Goal: Use online tool/utility: Utilize a website feature to perform a specific function

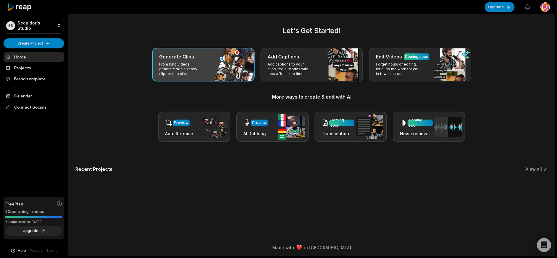
click at [210, 77] on div "Generate Clips From long videos generate social ready clips in one click." at bounding box center [203, 65] width 103 height 34
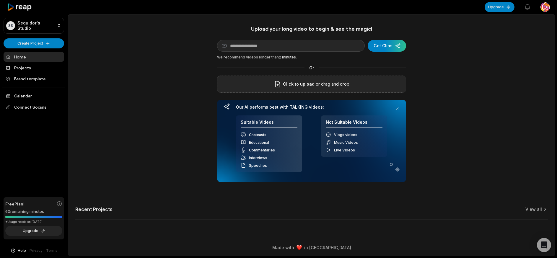
click at [301, 79] on div "Click to upload or drag and drop" at bounding box center [311, 84] width 189 height 17
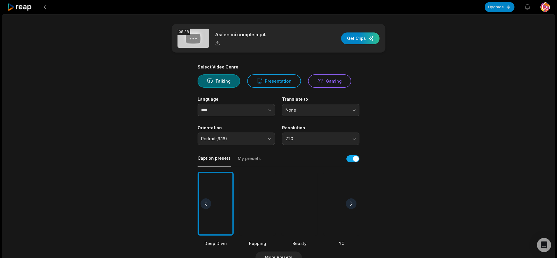
click at [289, 204] on div at bounding box center [300, 204] width 36 height 64
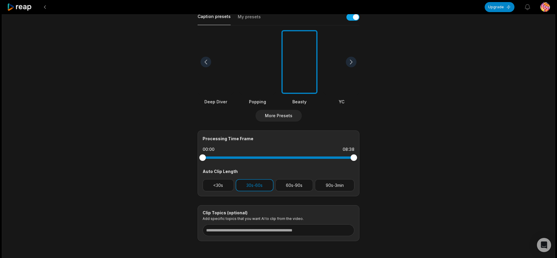
scroll to position [170, 0]
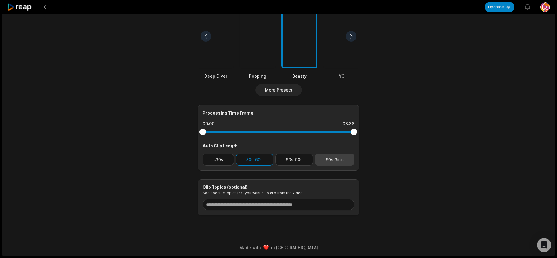
click at [343, 161] on button "90s-3min" at bounding box center [335, 160] width 40 height 12
click at [252, 158] on button "30s-60s" at bounding box center [255, 160] width 38 height 12
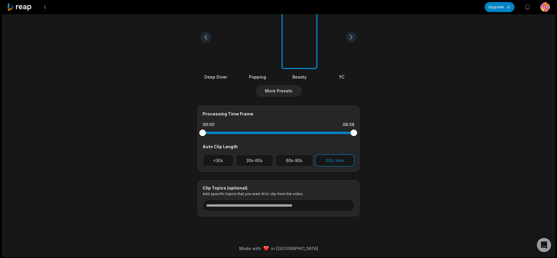
scroll to position [0, 0]
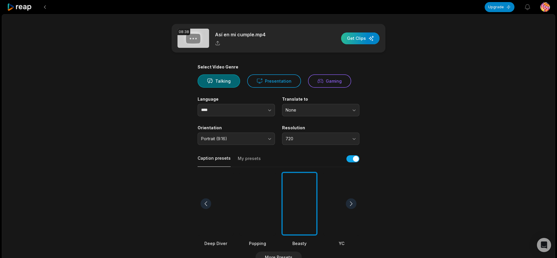
click at [363, 40] on div "button" at bounding box center [360, 38] width 38 height 12
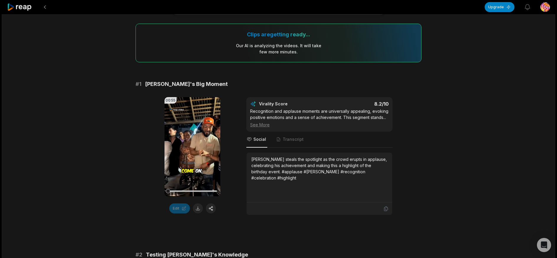
scroll to position [59, 0]
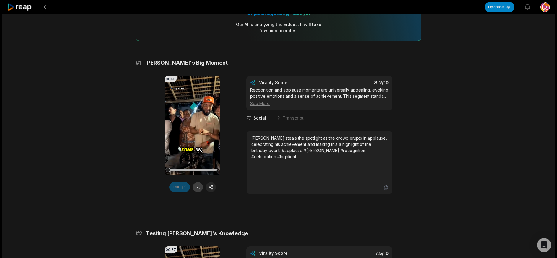
click at [196, 187] on button at bounding box center [198, 187] width 10 height 10
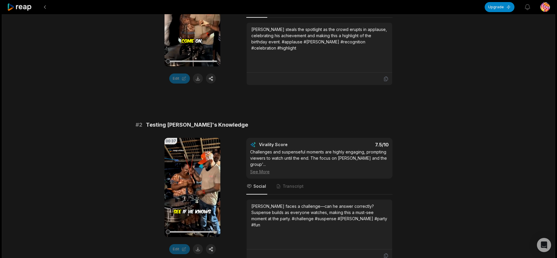
scroll to position [177, 0]
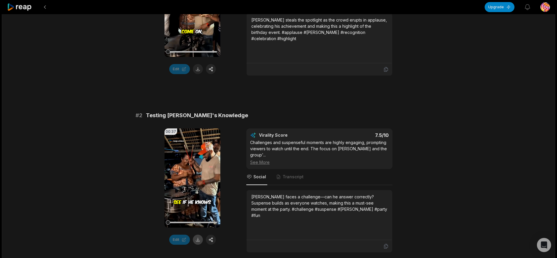
click at [200, 241] on button at bounding box center [198, 240] width 10 height 10
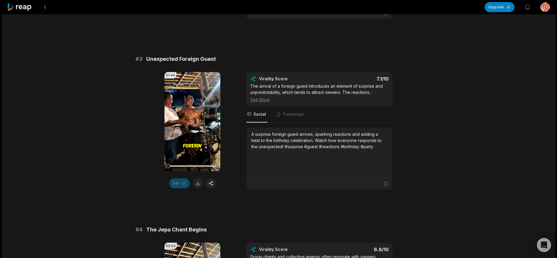
scroll to position [414, 0]
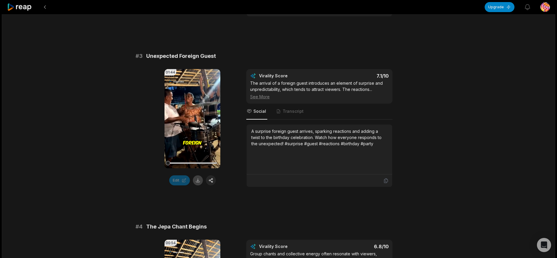
click at [196, 176] on button at bounding box center [198, 180] width 10 height 10
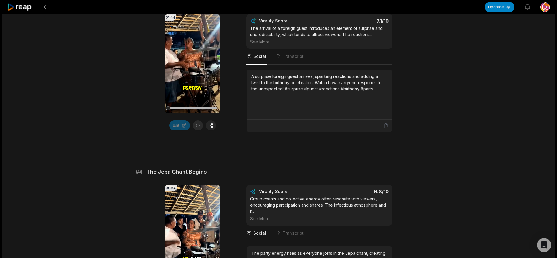
scroll to position [532, 0]
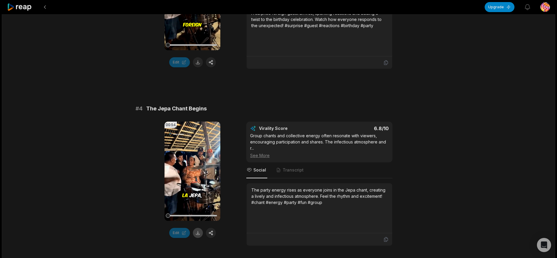
click at [201, 235] on button at bounding box center [198, 233] width 10 height 10
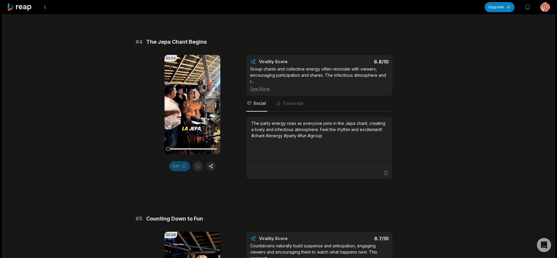
scroll to position [709, 0]
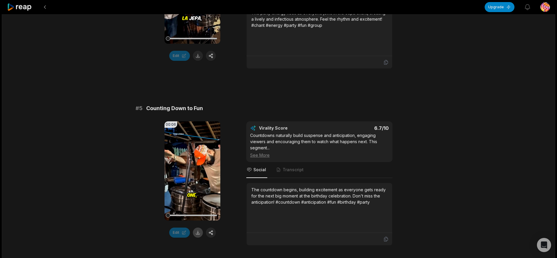
click at [197, 236] on button at bounding box center [198, 233] width 10 height 10
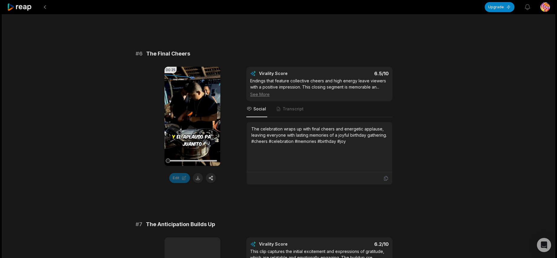
scroll to position [945, 0]
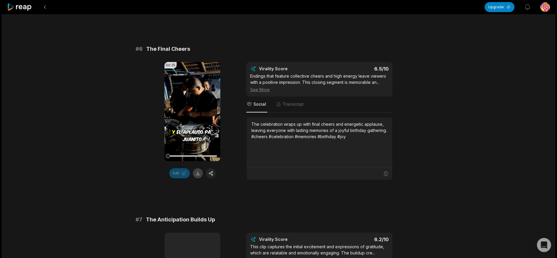
click at [197, 177] on button at bounding box center [198, 173] width 10 height 10
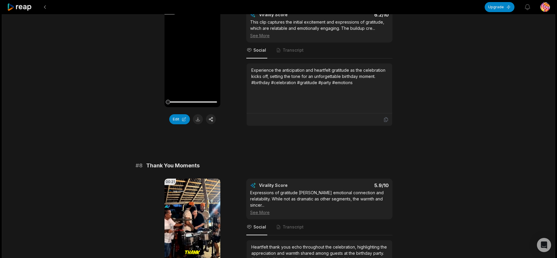
scroll to position [1075, 0]
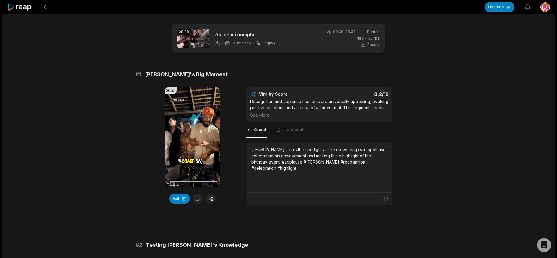
scroll to position [1075, 0]
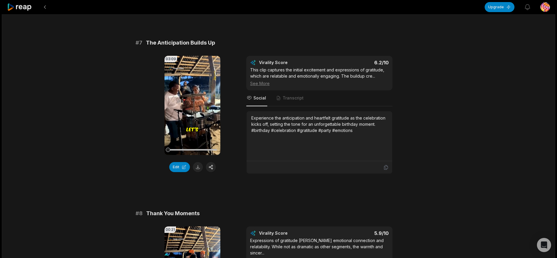
click at [197, 169] on button at bounding box center [198, 167] width 10 height 10
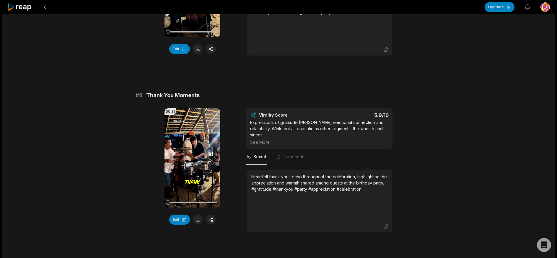
scroll to position [1212, 0]
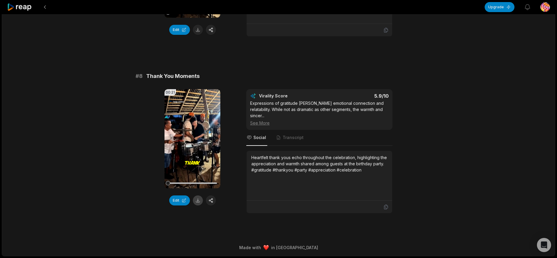
click at [199, 206] on button at bounding box center [198, 201] width 10 height 10
click at [16, 5] on icon at bounding box center [19, 7] width 25 height 8
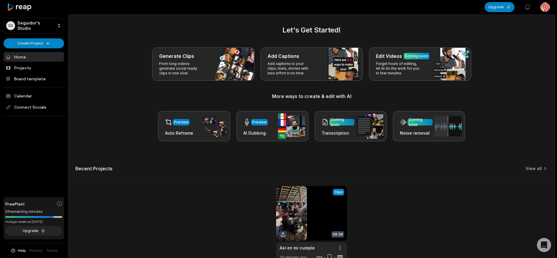
scroll to position [37, 0]
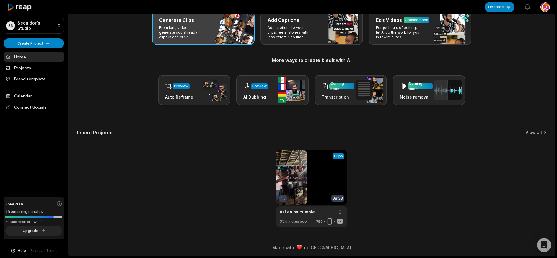
click at [194, 40] on div "Generate Clips From long videos generate social ready clips in one click." at bounding box center [203, 28] width 103 height 34
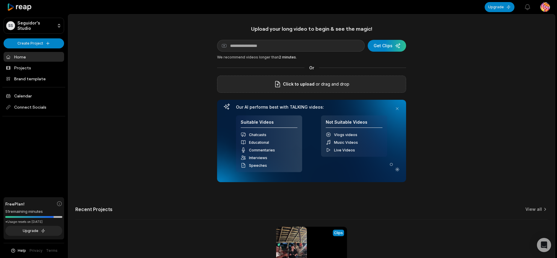
click at [297, 83] on span "Click to upload" at bounding box center [299, 84] width 32 height 7
click at [0, 0] on input "Click to upload" at bounding box center [0, 0] width 0 height 0
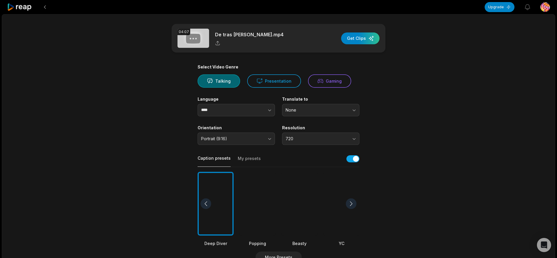
click at [305, 214] on div at bounding box center [300, 204] width 36 height 64
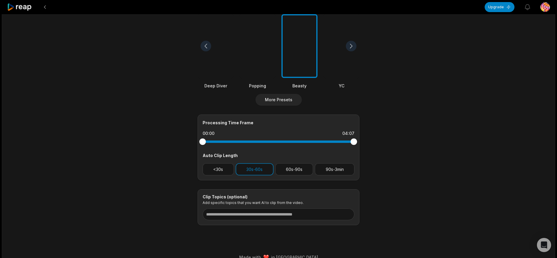
scroll to position [170, 0]
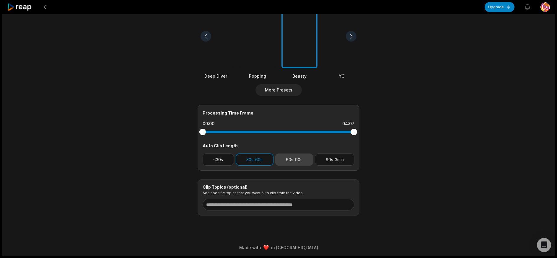
click at [295, 158] on button "60s-90s" at bounding box center [294, 160] width 38 height 12
click at [262, 161] on button "30s-60s" at bounding box center [255, 160] width 38 height 12
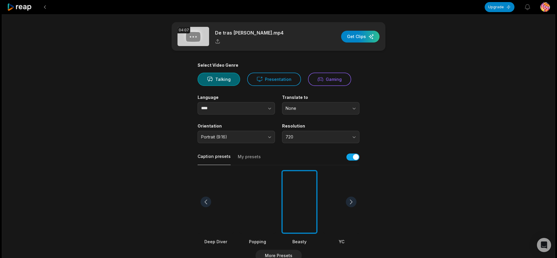
scroll to position [0, 0]
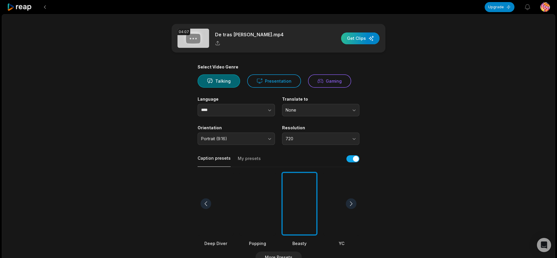
click at [362, 35] on div "button" at bounding box center [360, 38] width 38 height 12
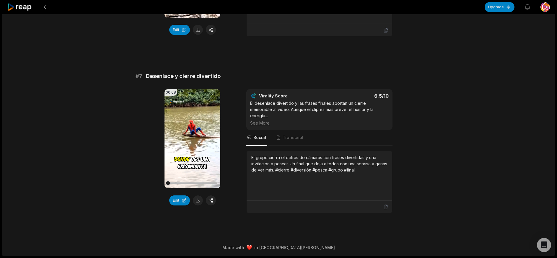
scroll to position [1046, 0]
click at [199, 199] on button at bounding box center [198, 201] width 10 height 10
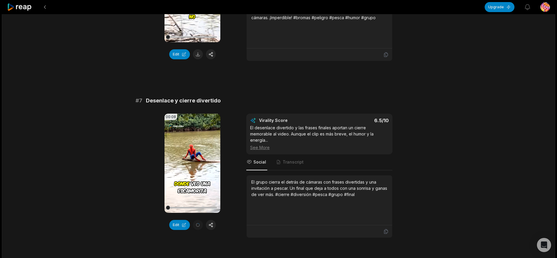
scroll to position [928, 0]
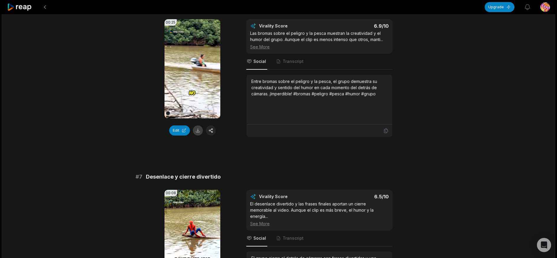
click at [199, 136] on button at bounding box center [198, 131] width 10 height 10
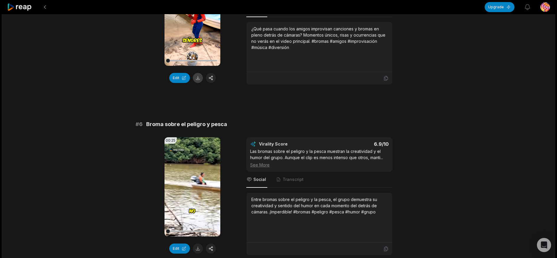
click at [197, 83] on button at bounding box center [198, 78] width 10 height 10
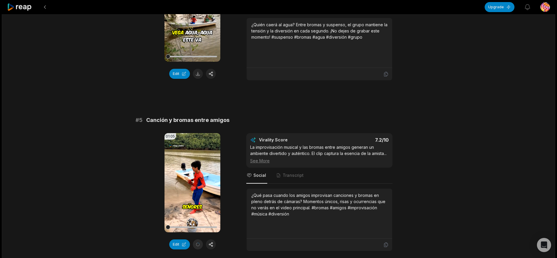
scroll to position [633, 0]
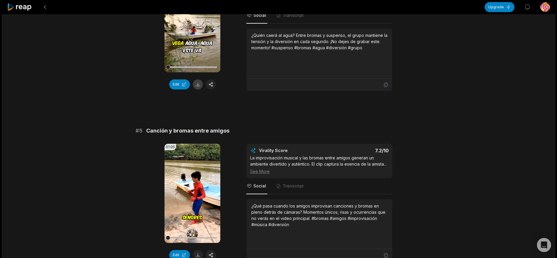
click at [197, 87] on button at bounding box center [198, 84] width 10 height 10
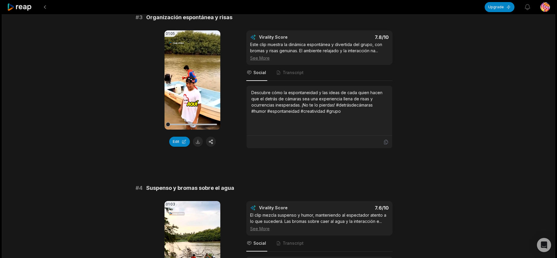
scroll to position [396, 0]
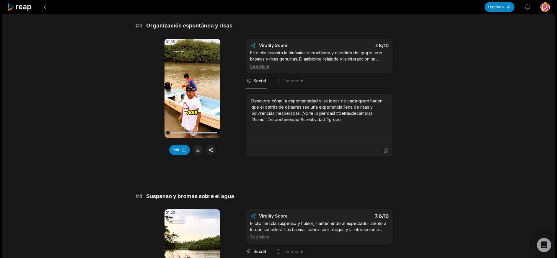
click at [197, 152] on button at bounding box center [198, 150] width 10 height 10
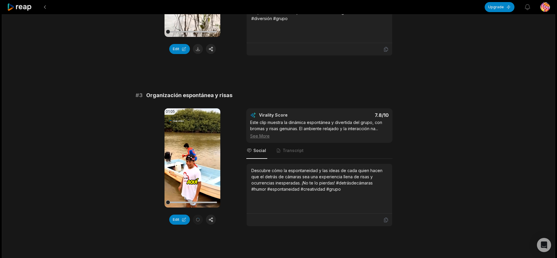
scroll to position [219, 0]
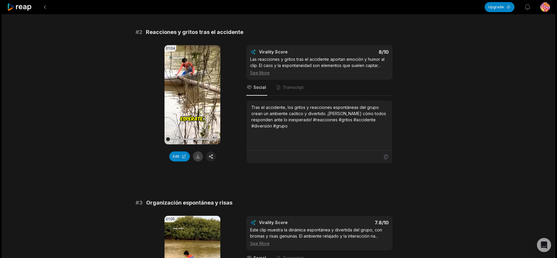
click at [198, 161] on button at bounding box center [198, 157] width 10 height 10
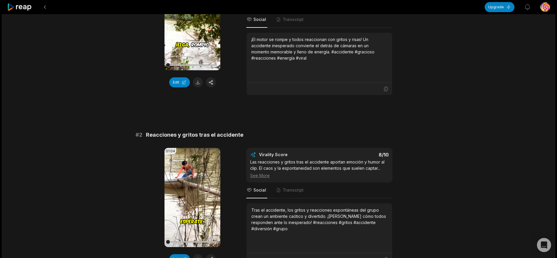
scroll to position [101, 0]
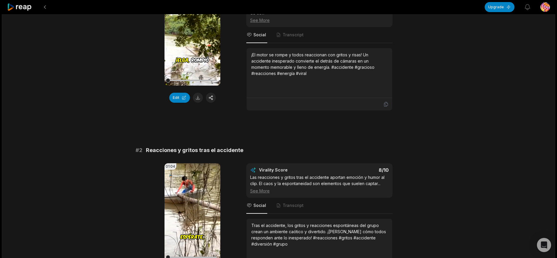
click at [200, 97] on button at bounding box center [198, 98] width 10 height 10
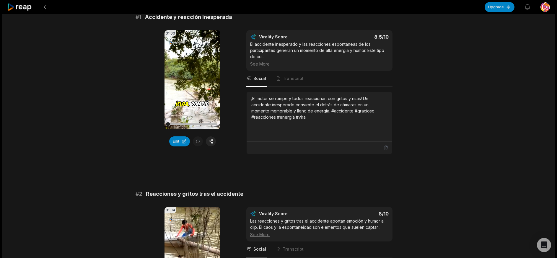
scroll to position [0, 0]
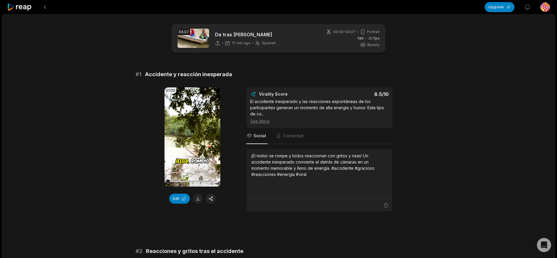
click at [20, 5] on icon at bounding box center [19, 7] width 25 height 8
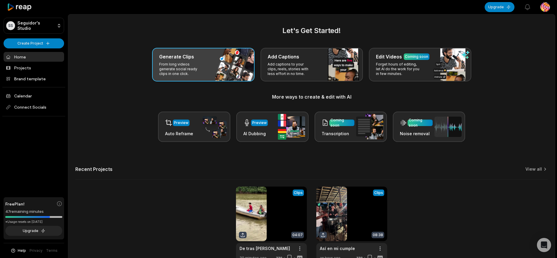
click at [195, 72] on p "From long videos generate social ready clips in one click." at bounding box center [182, 69] width 46 height 14
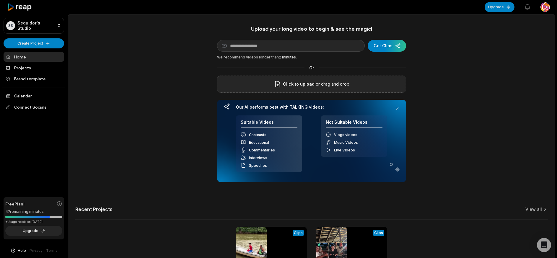
click at [291, 84] on span "Click to upload" at bounding box center [299, 84] width 32 height 7
click at [0, 0] on input "Click to upload" at bounding box center [0, 0] width 0 height 0
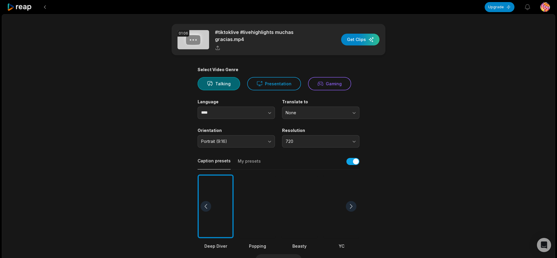
click at [309, 220] on div at bounding box center [300, 207] width 36 height 64
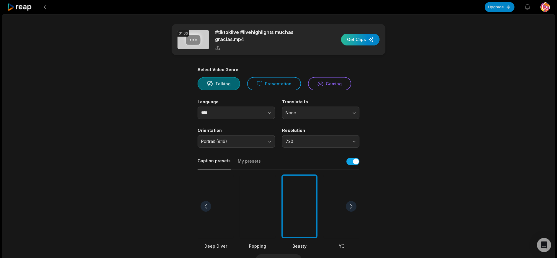
click at [364, 41] on div "button" at bounding box center [360, 40] width 38 height 12
click at [357, 43] on div "button" at bounding box center [360, 40] width 38 height 12
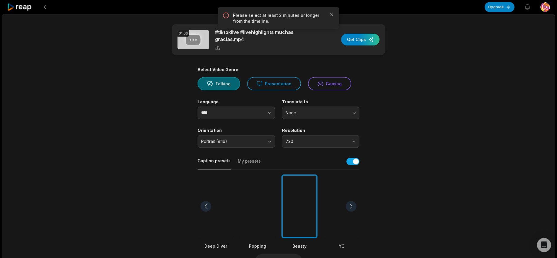
click at [15, 7] on icon at bounding box center [19, 7] width 25 height 8
